Goal: Information Seeking & Learning: Learn about a topic

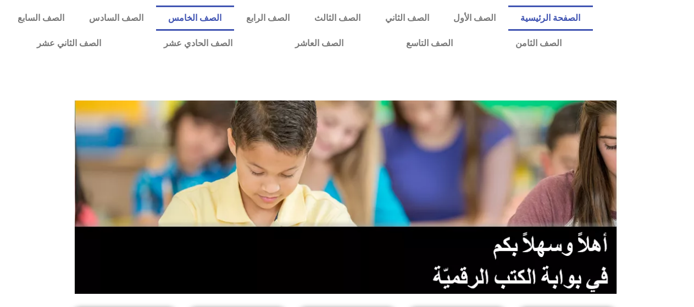
click at [234, 14] on link "الصف الخامس" at bounding box center [195, 17] width 78 height 25
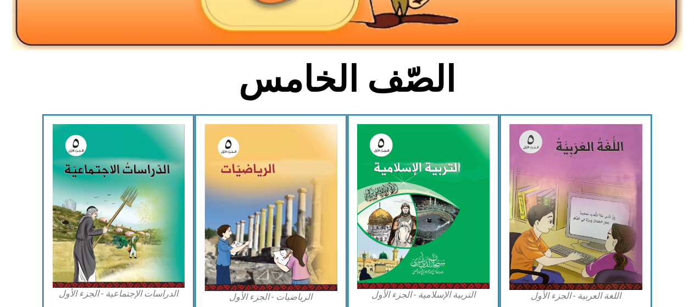
scroll to position [250, 0]
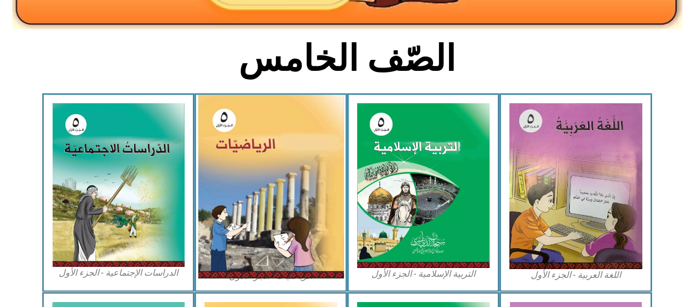
click at [299, 171] on img at bounding box center [271, 186] width 146 height 183
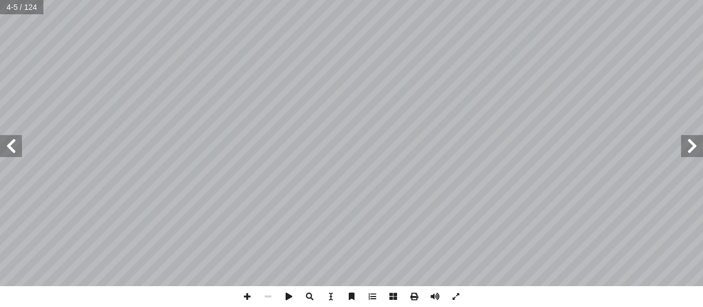
click at [0, 143] on span at bounding box center [11, 146] width 22 height 22
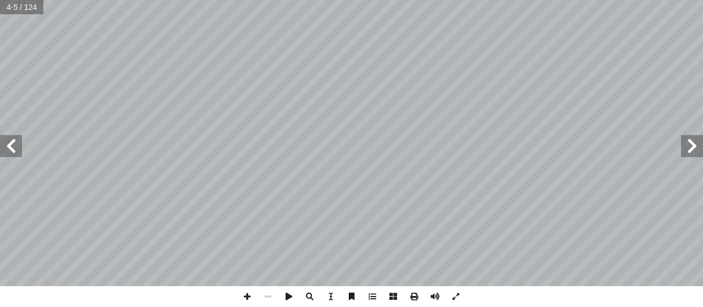
click at [0, 143] on span at bounding box center [11, 146] width 22 height 22
click at [13, 149] on span at bounding box center [11, 146] width 22 height 22
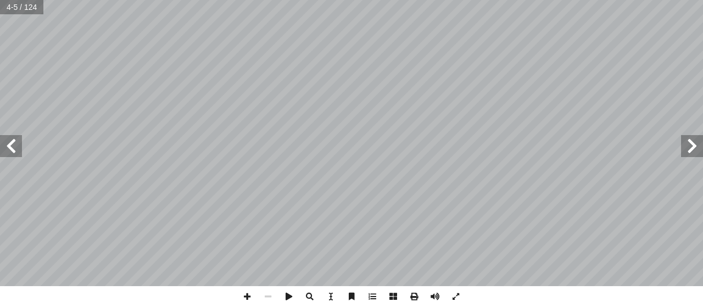
click at [13, 149] on span at bounding box center [11, 146] width 22 height 22
click at [246, 288] on span at bounding box center [247, 296] width 21 height 21
click at [248, 294] on span at bounding box center [247, 296] width 21 height 21
click at [267, 292] on span at bounding box center [268, 296] width 21 height 21
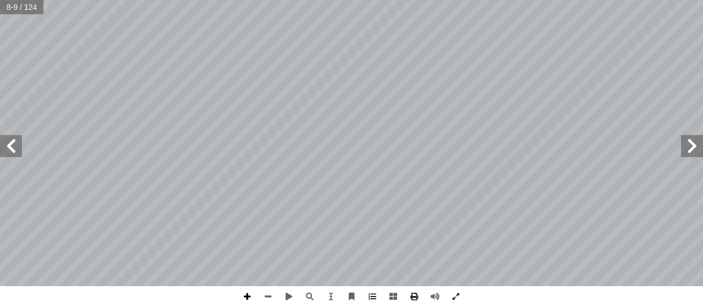
click at [245, 292] on span at bounding box center [247, 296] width 21 height 21
click at [265, 291] on span at bounding box center [268, 296] width 21 height 21
click at [311, 100] on html "الصفحة الرئيسية الصف الأول الصف الثاني الصف الثالث الصف الرابع الصف الخامس الصف…" at bounding box center [351, 50] width 703 height 100
click at [245, 294] on span at bounding box center [247, 296] width 21 height 21
